Goal: Find contact information: Find contact information

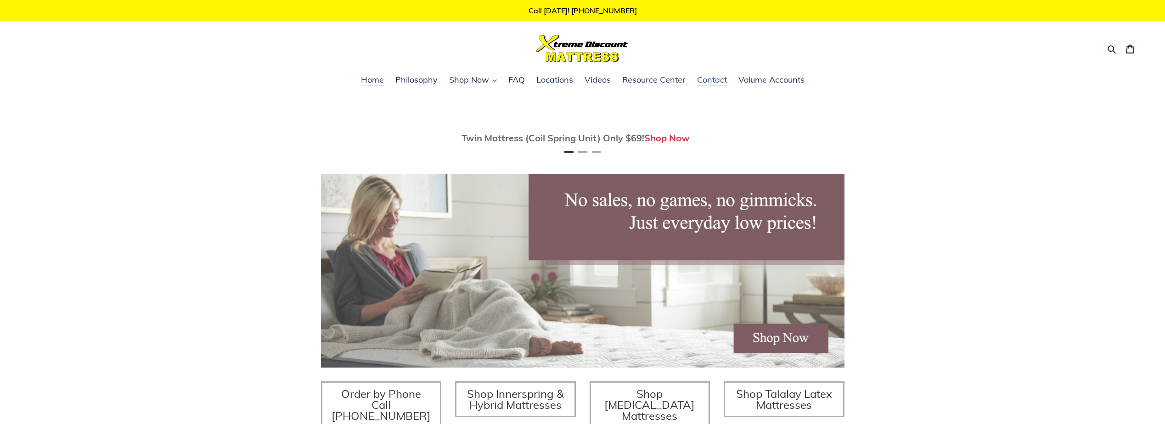
click at [701, 82] on span "Contact" at bounding box center [712, 79] width 30 height 11
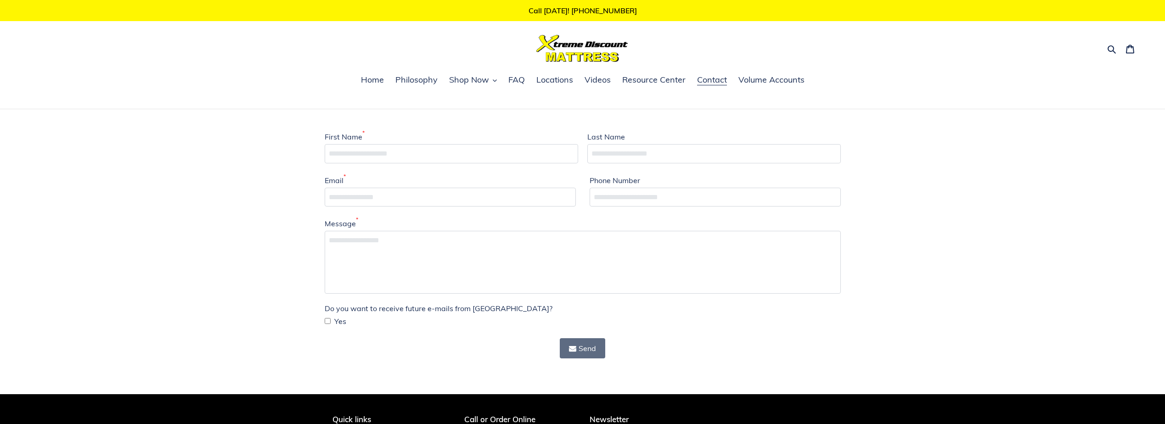
scroll to position [221, 0]
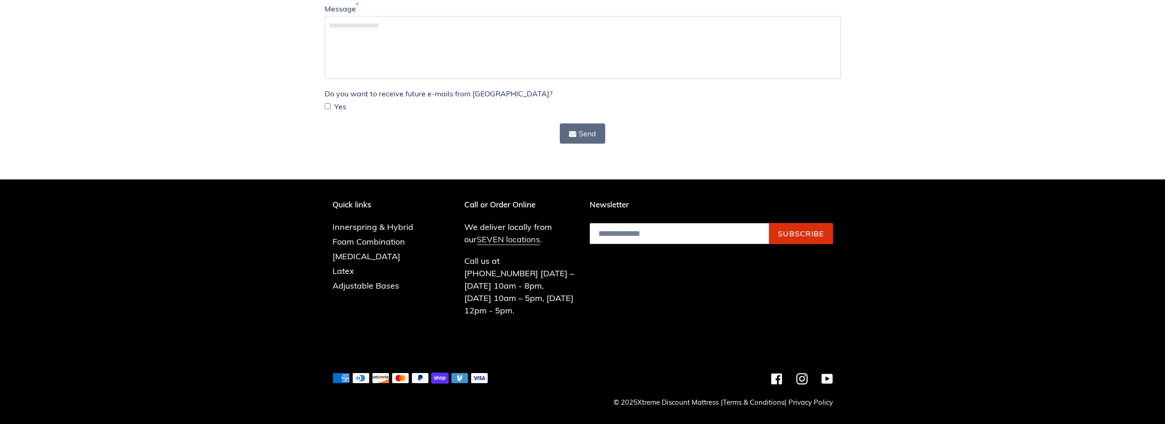
drag, startPoint x: 1170, startPoint y: 398, endPoint x: 480, endPoint y: 255, distance: 703.7
click at [480, 245] on link "SEVEN locations" at bounding box center [508, 239] width 63 height 11
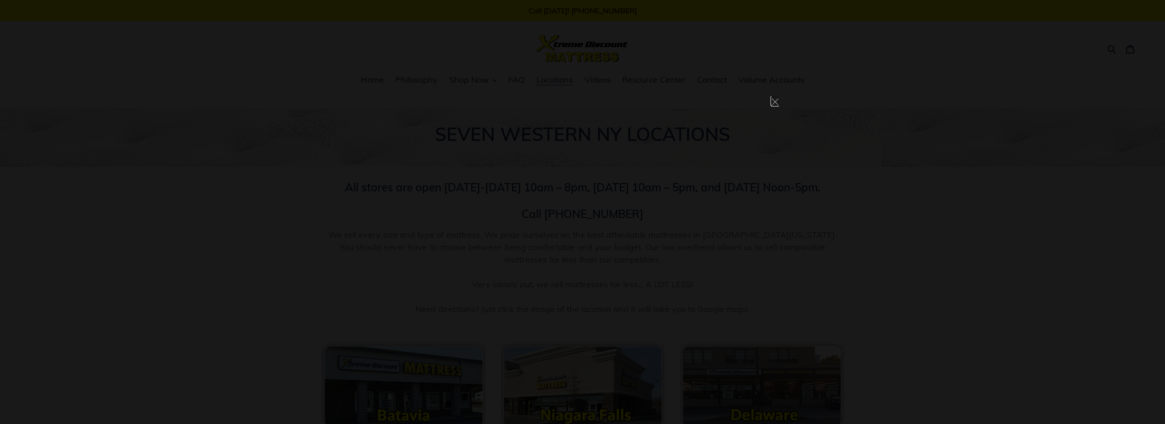
click at [770, 104] on dialog at bounding box center [583, 212] width 392 height 232
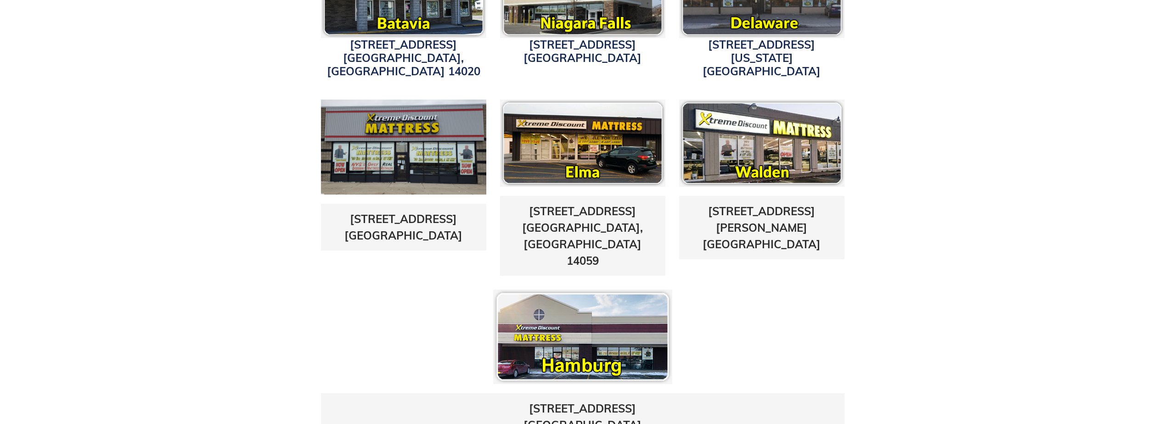
scroll to position [404, 0]
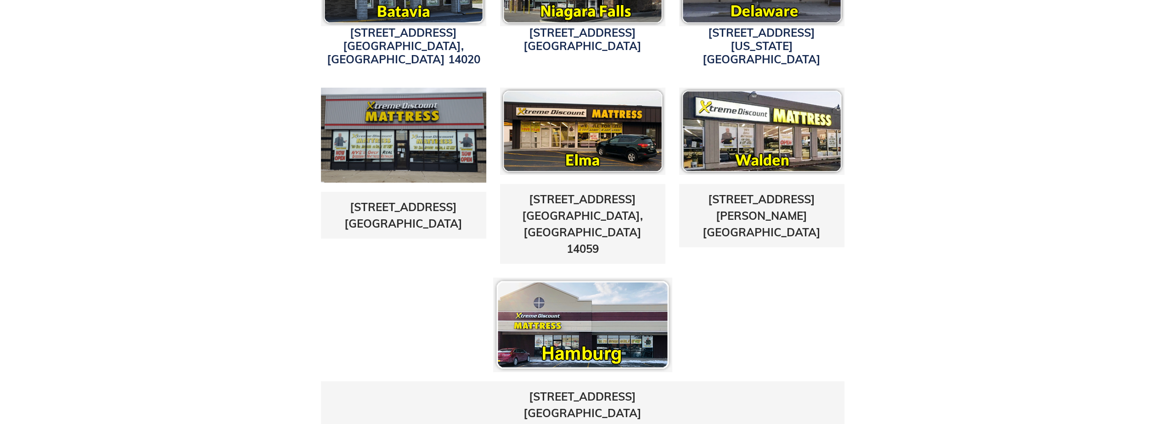
click at [353, 38] on h3 "4152 W. Main St. Batavia, NY 14020" at bounding box center [403, 46] width 165 height 40
click at [383, 40] on link "4152 W. Main St. Batavia, NY 14020" at bounding box center [403, 46] width 153 height 40
click at [298, 11] on div "4152 W. Main St. Batavia, NY 14020 1340 Military Road Niagara Falls, NY 14304 3…" at bounding box center [582, 183] width 1165 height 517
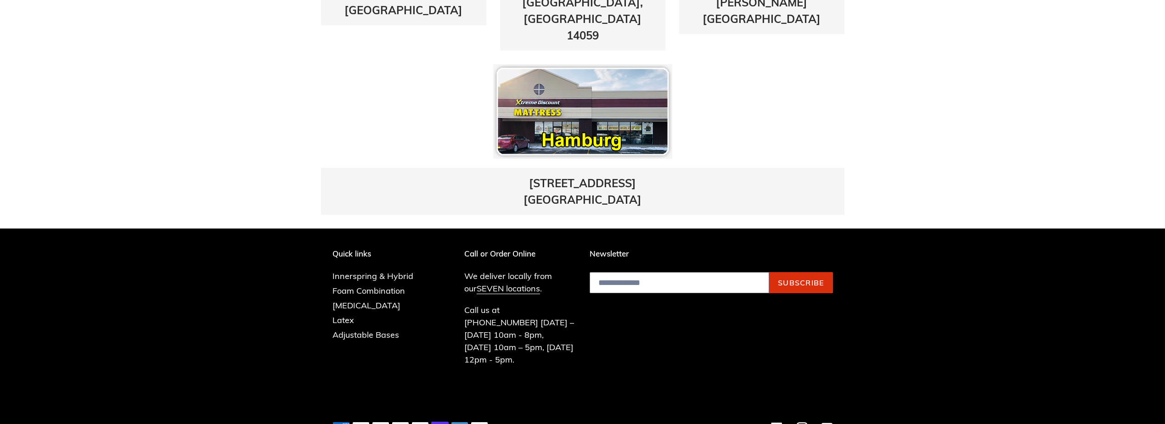
click at [665, 272] on input "Email address" at bounding box center [680, 282] width 180 height 21
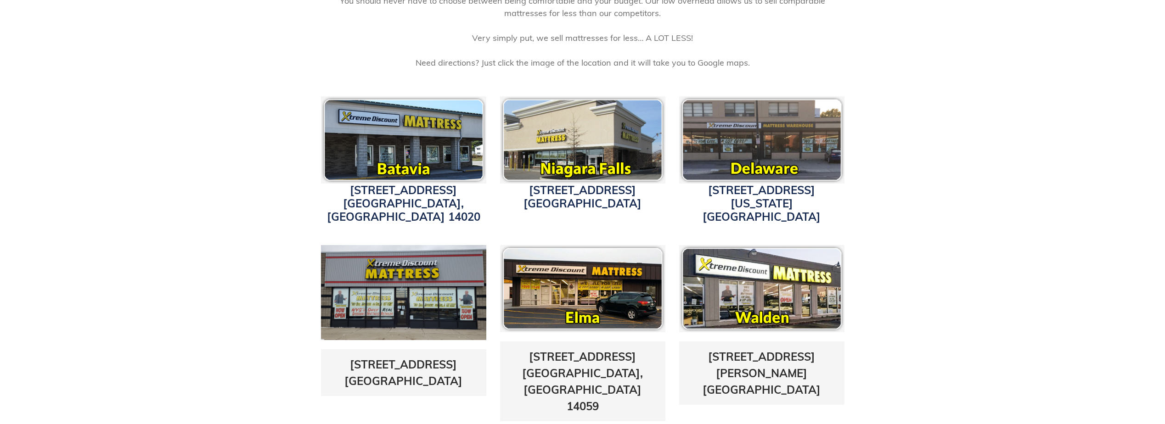
scroll to position [0, 0]
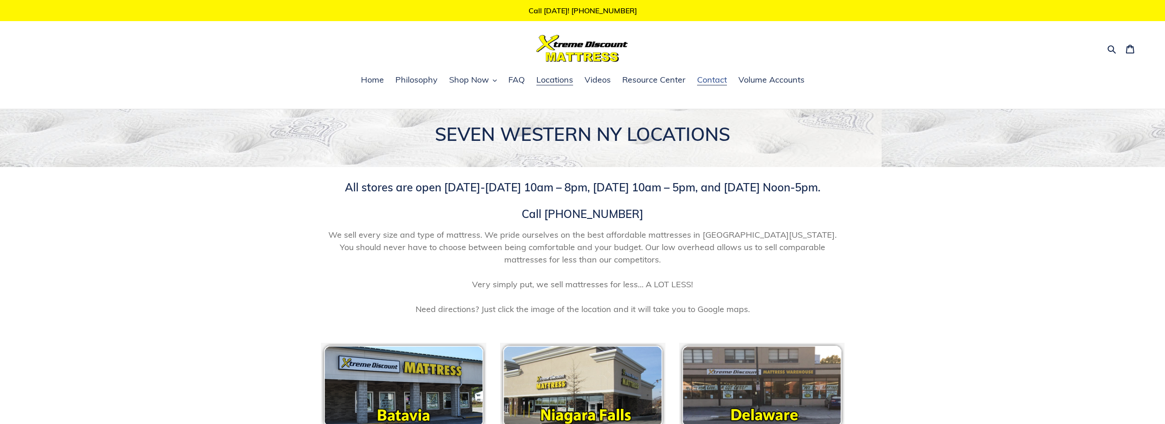
click at [721, 84] on span "Contact" at bounding box center [712, 79] width 30 height 11
